Goal: Transaction & Acquisition: Download file/media

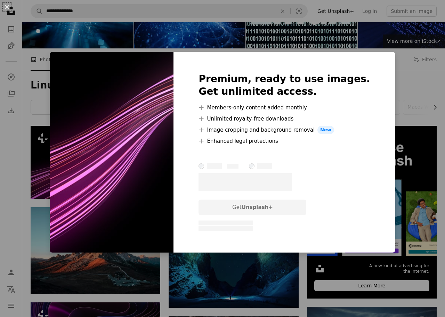
scroll to position [48, 0]
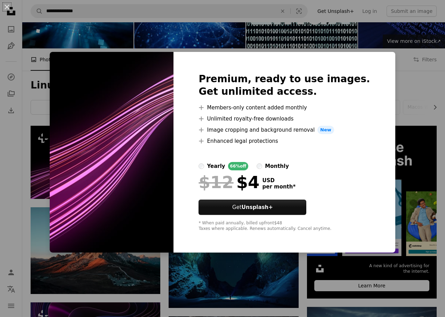
click at [417, 96] on div "An X shape Premium, ready to use images. Get unlimited access. A plus sign Memb…" at bounding box center [222, 158] width 445 height 317
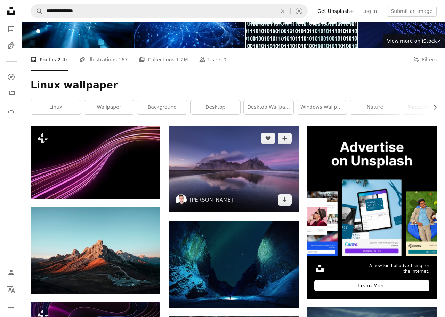
click at [242, 198] on img at bounding box center [234, 169] width 130 height 87
click at [284, 200] on icon "Arrow pointing down" at bounding box center [285, 199] width 6 height 8
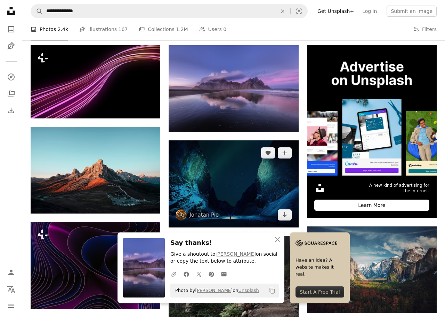
scroll to position [144, 0]
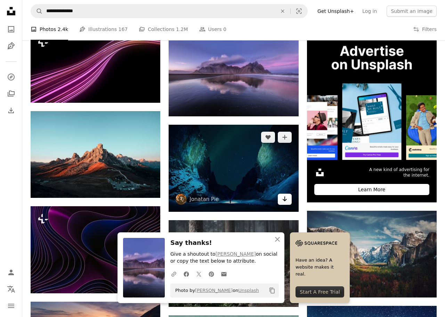
click at [286, 201] on icon "Arrow pointing down" at bounding box center [285, 198] width 6 height 8
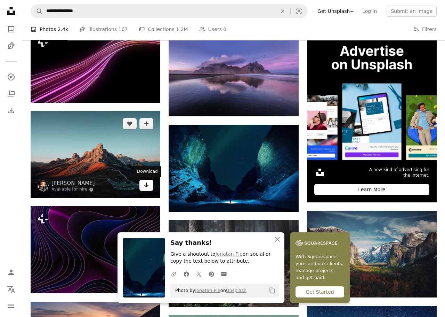
click at [149, 190] on link "Arrow pointing down" at bounding box center [146, 184] width 14 height 11
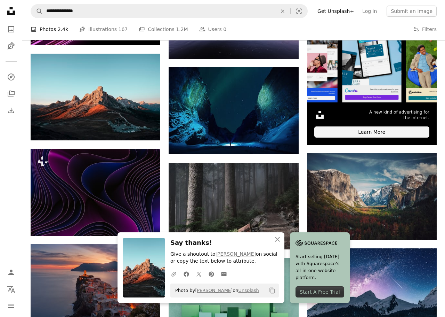
scroll to position [240, 0]
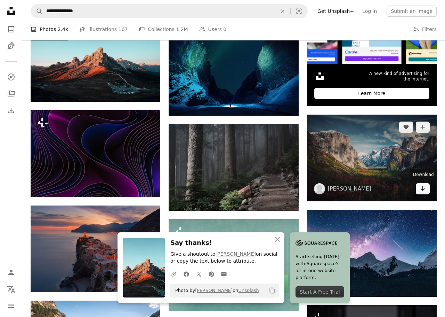
click at [426, 191] on link "Arrow pointing down" at bounding box center [423, 188] width 14 height 11
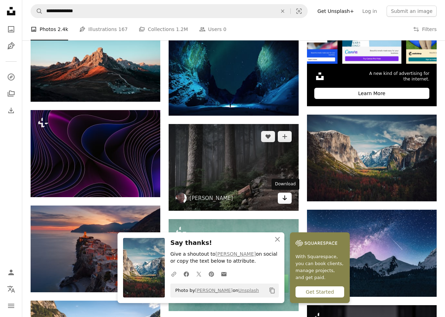
click at [288, 198] on link "Arrow pointing down" at bounding box center [285, 197] width 14 height 11
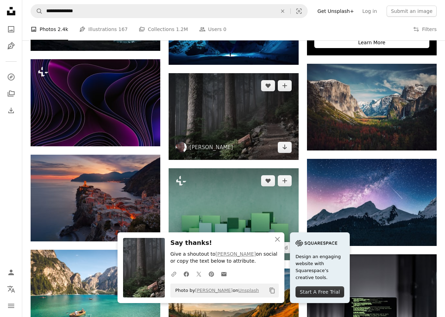
scroll to position [336, 0]
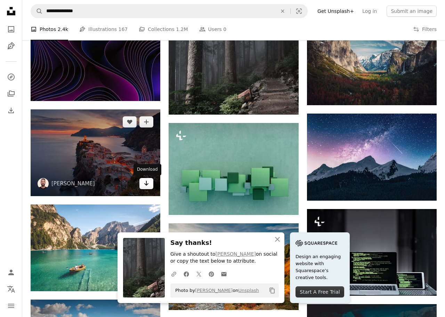
click at [149, 185] on icon "Arrow pointing down" at bounding box center [147, 183] width 6 height 8
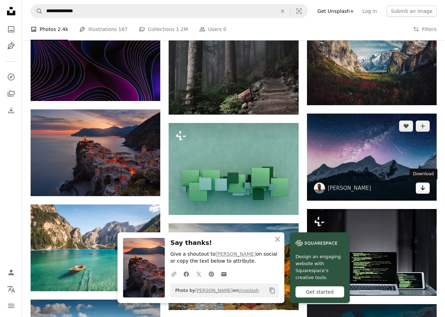
click at [424, 187] on icon "Arrow pointing down" at bounding box center [423, 187] width 6 height 8
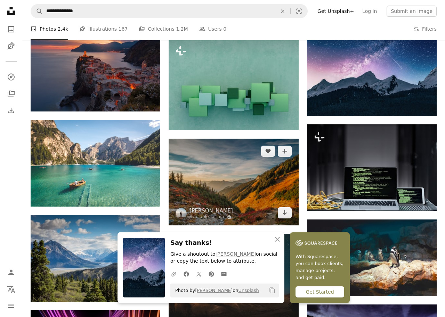
scroll to position [432, 0]
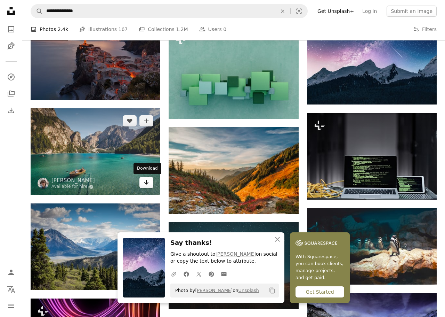
click at [146, 184] on icon "Download" at bounding box center [146, 181] width 5 height 5
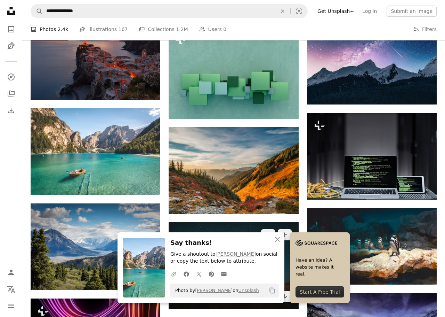
scroll to position [528, 0]
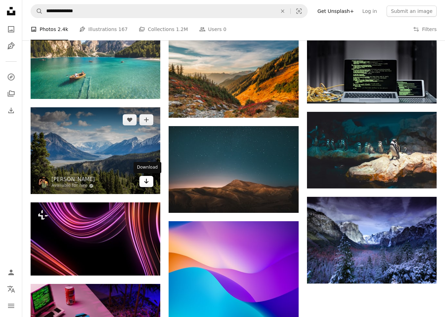
click at [149, 183] on icon "Arrow pointing down" at bounding box center [147, 181] width 6 height 8
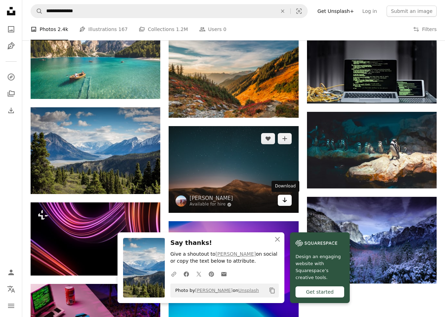
click at [284, 200] on icon "Arrow pointing down" at bounding box center [285, 200] width 6 height 8
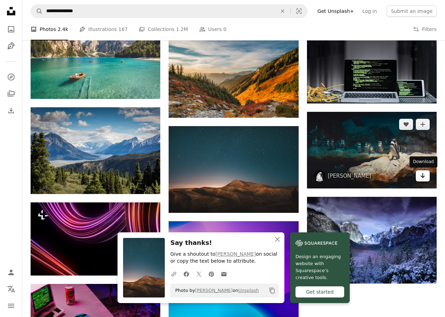
click at [424, 177] on icon "Arrow pointing down" at bounding box center [423, 175] width 6 height 8
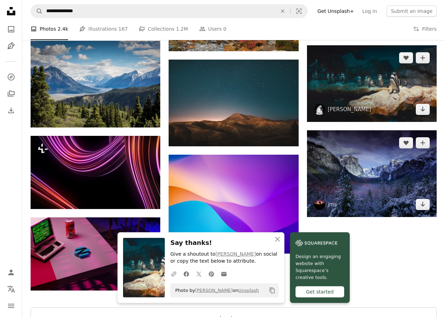
scroll to position [624, 0]
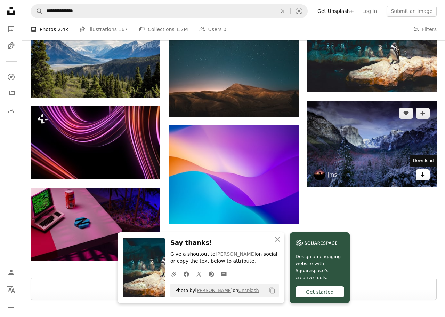
click at [425, 174] on icon "Arrow pointing down" at bounding box center [423, 174] width 6 height 8
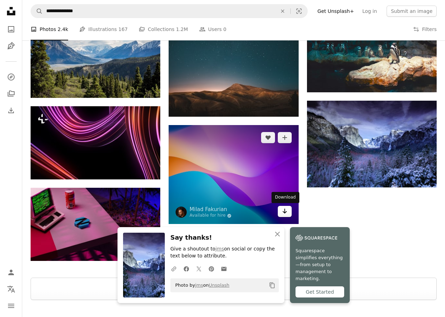
click at [286, 210] on icon "Arrow pointing down" at bounding box center [285, 211] width 6 height 8
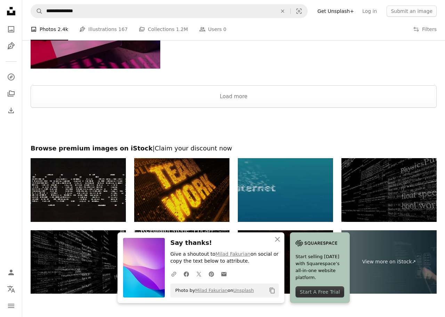
scroll to position [864, 0]
